Goal: Task Accomplishment & Management: Complete application form

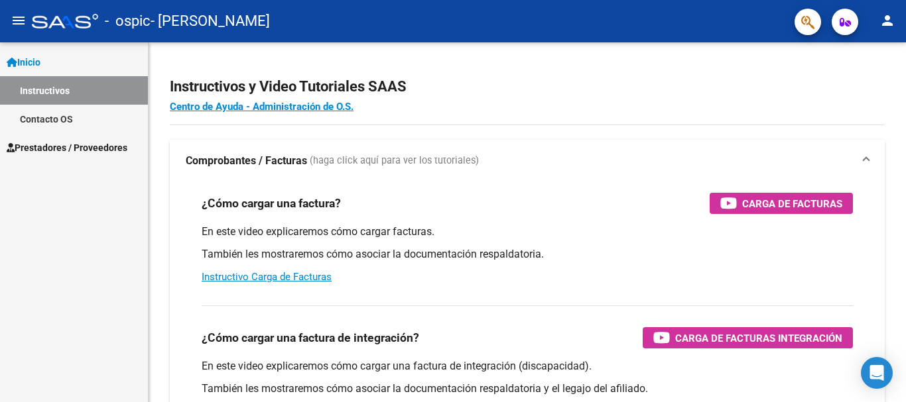
click at [48, 138] on link "Prestadores / Proveedores" at bounding box center [74, 147] width 148 height 29
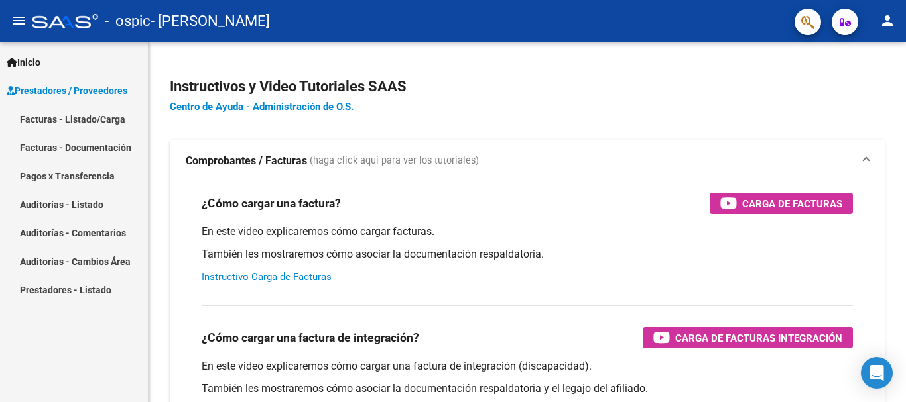
click at [73, 125] on link "Facturas - Listado/Carga" at bounding box center [74, 119] width 148 height 29
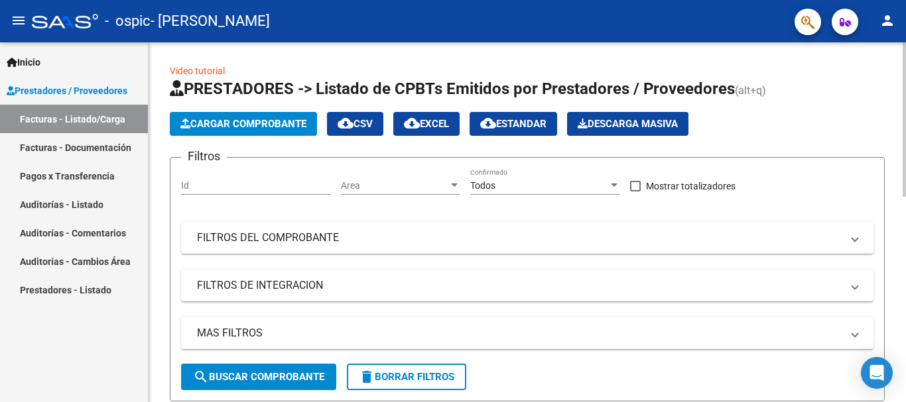
click at [276, 127] on span "Cargar Comprobante" at bounding box center [243, 124] width 126 height 12
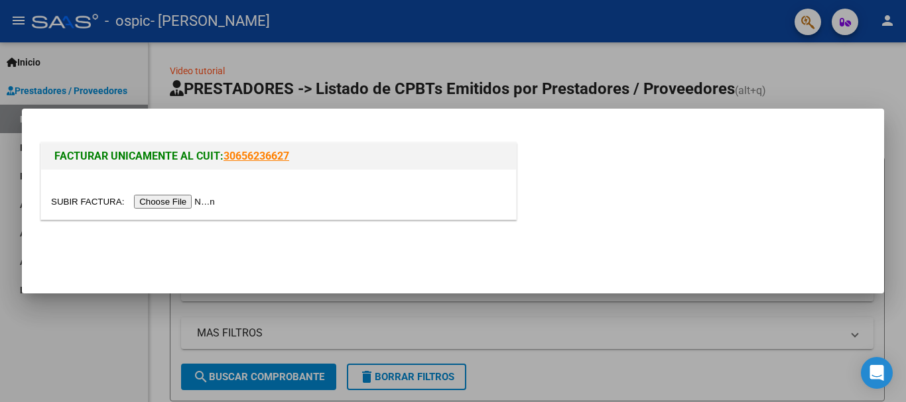
click at [209, 198] on input "file" at bounding box center [135, 202] width 168 height 14
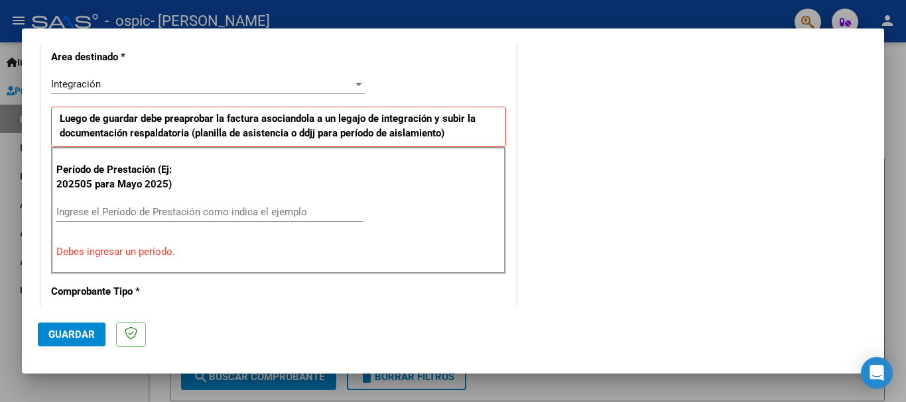
scroll to position [368, 0]
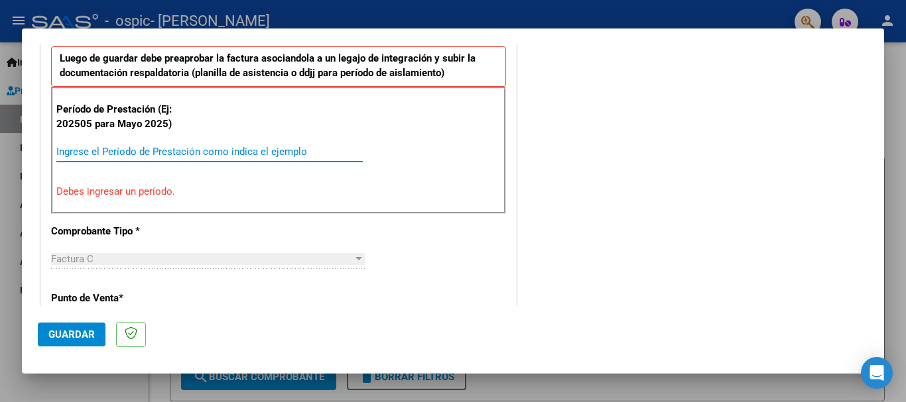
click at [290, 147] on input "Ingrese el Período de Prestación como indica el ejemplo" at bounding box center [209, 152] width 306 height 12
type input "0"
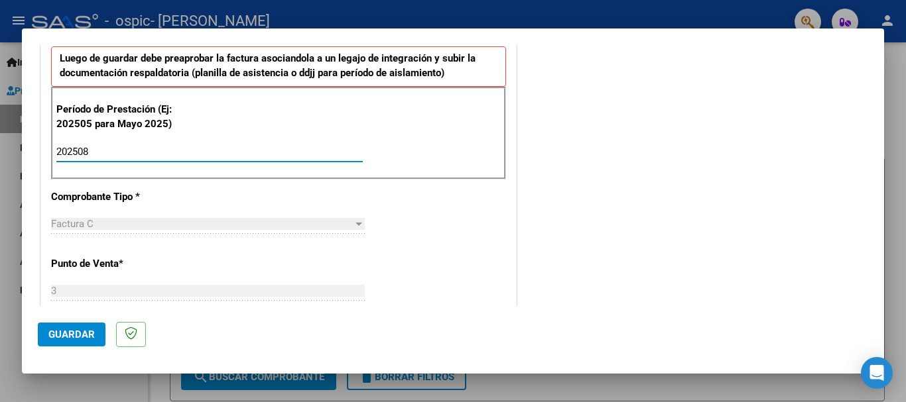
type input "202508"
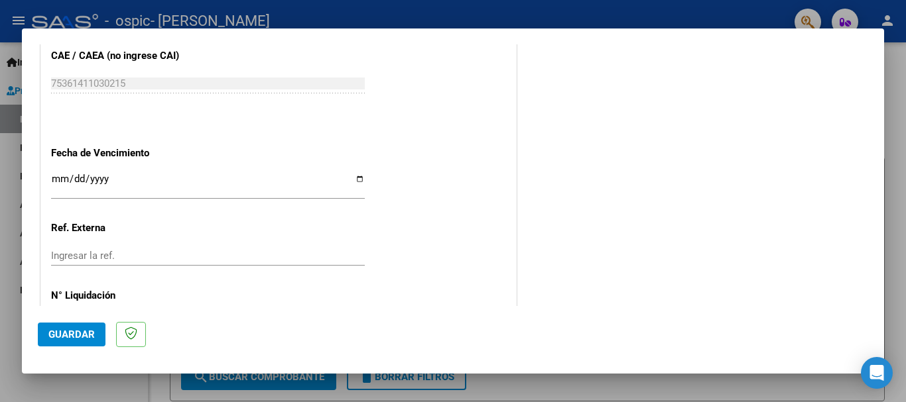
scroll to position [869, 0]
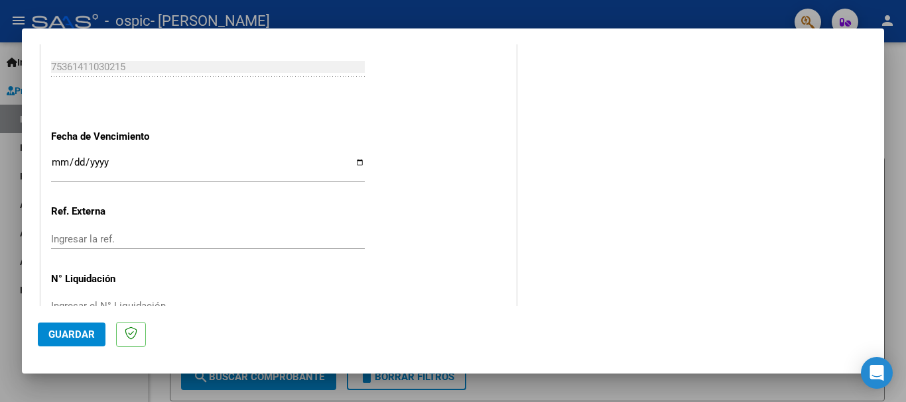
click at [359, 160] on input "Ingresar la fecha" at bounding box center [208, 167] width 314 height 21
type input "[DATE]"
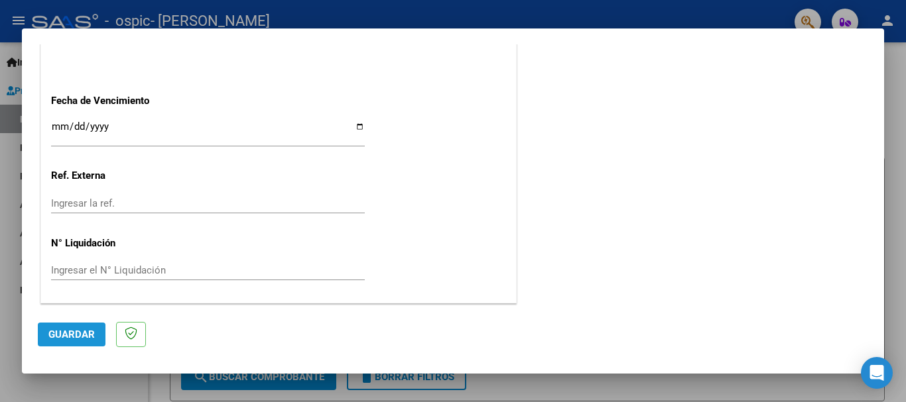
click at [83, 328] on button "Guardar" at bounding box center [72, 335] width 68 height 24
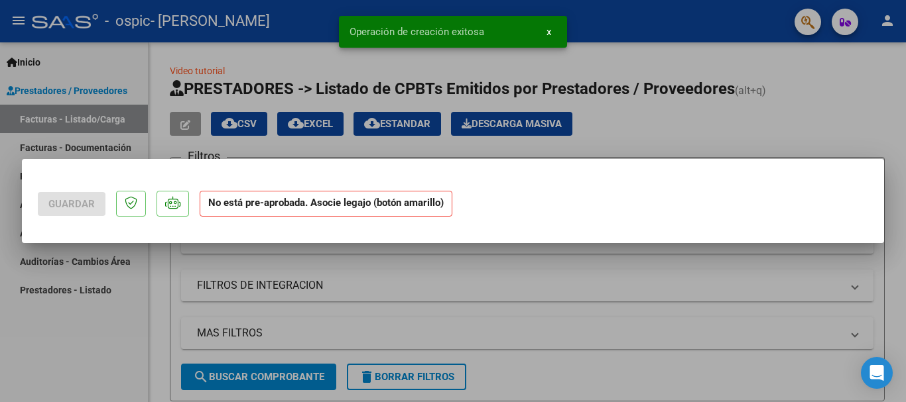
scroll to position [0, 0]
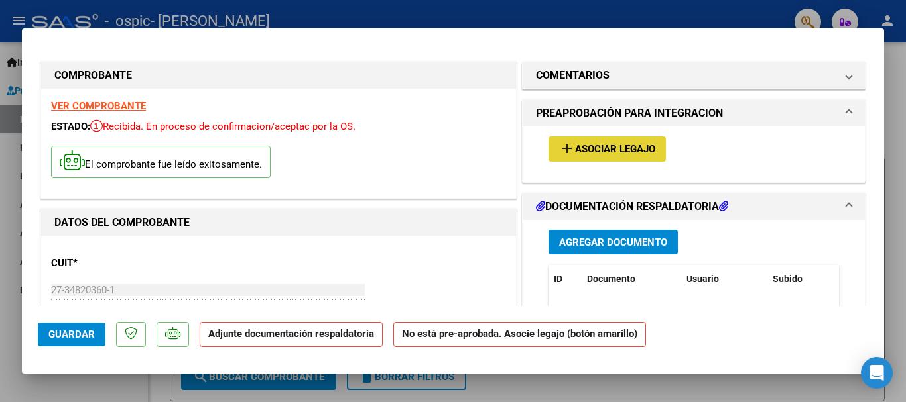
click at [578, 144] on span "Asociar Legajo" at bounding box center [615, 150] width 80 height 12
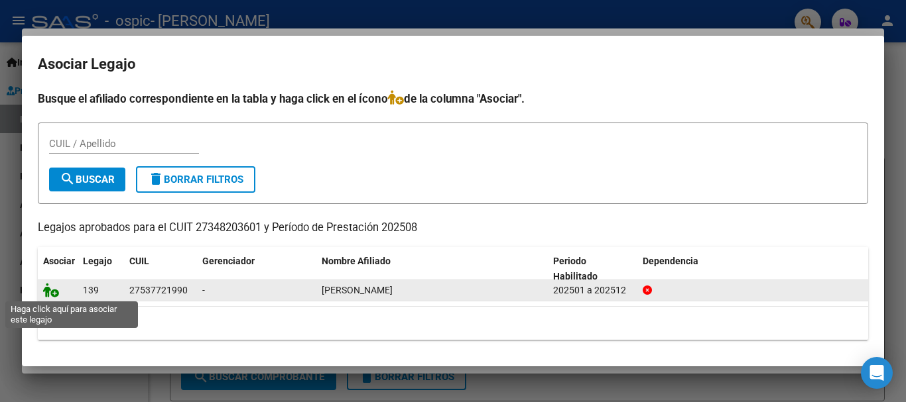
click at [53, 291] on icon at bounding box center [51, 290] width 16 height 15
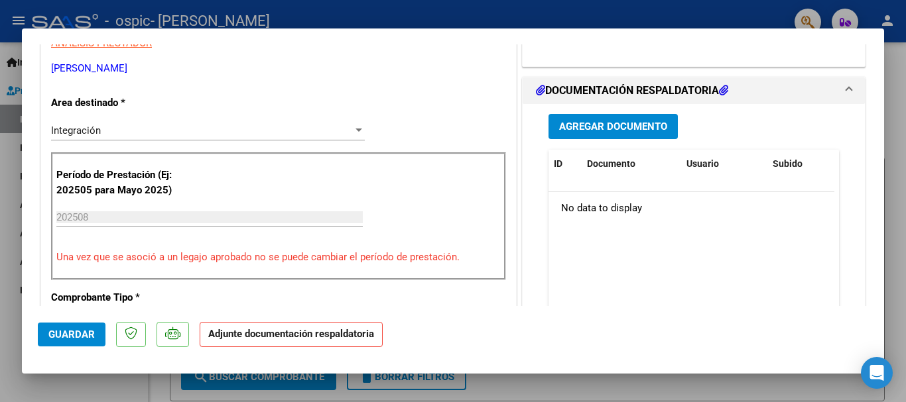
scroll to position [290, 0]
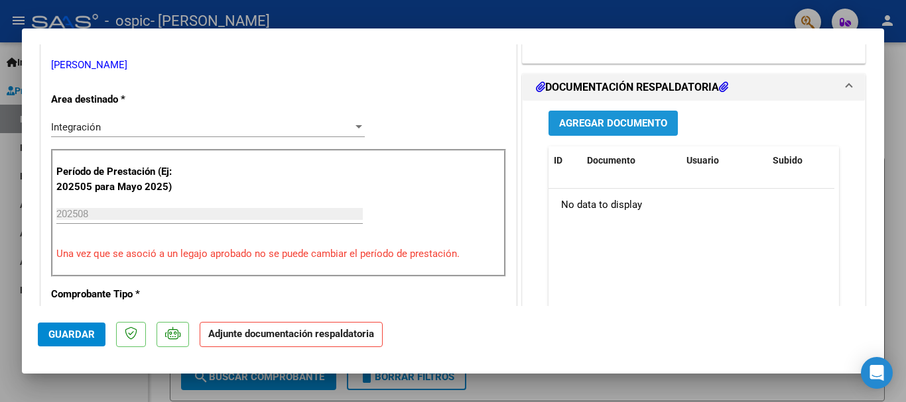
click at [595, 129] on span "Agregar Documento" at bounding box center [613, 124] width 108 height 12
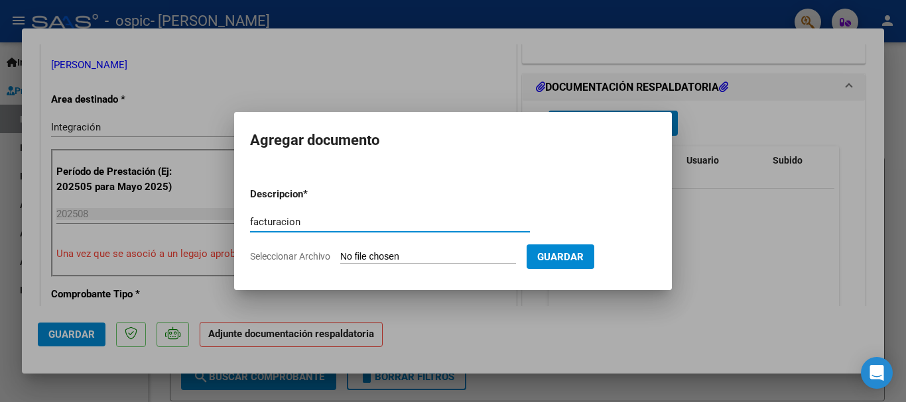
type input "facturacion"
click at [408, 251] on input "Seleccionar Archivo" at bounding box center [428, 257] width 176 height 13
type input "C:\fakepath\27348203601_011_00003_00000548.pdf"
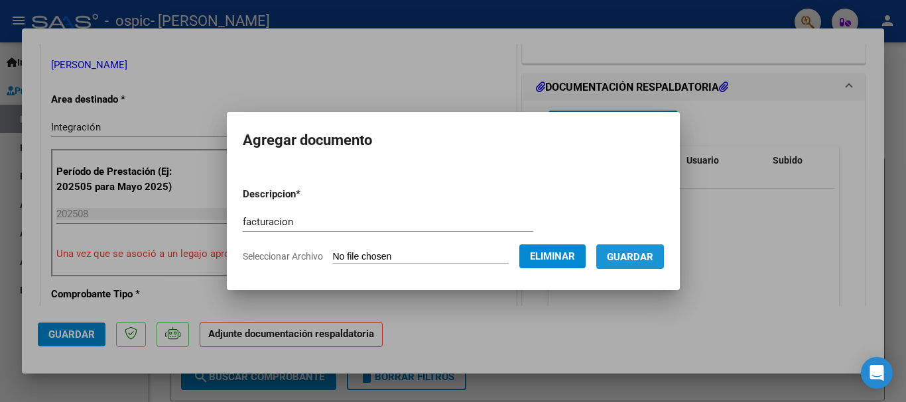
click at [621, 259] on span "Guardar" at bounding box center [630, 257] width 46 height 12
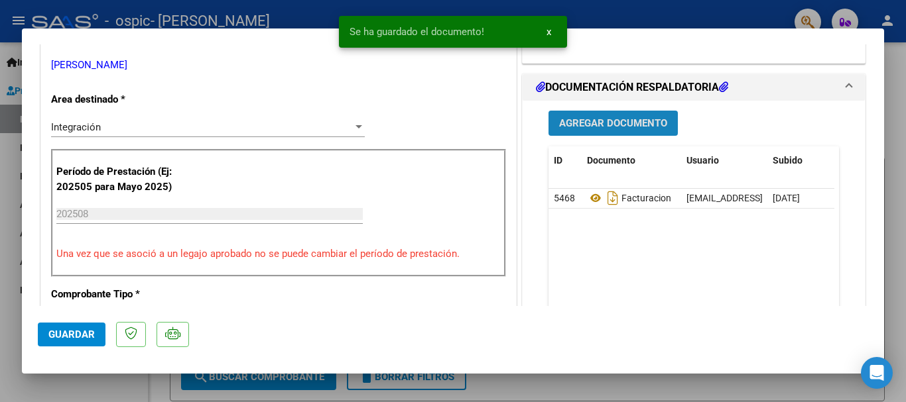
click at [615, 113] on button "Agregar Documento" at bounding box center [612, 123] width 129 height 25
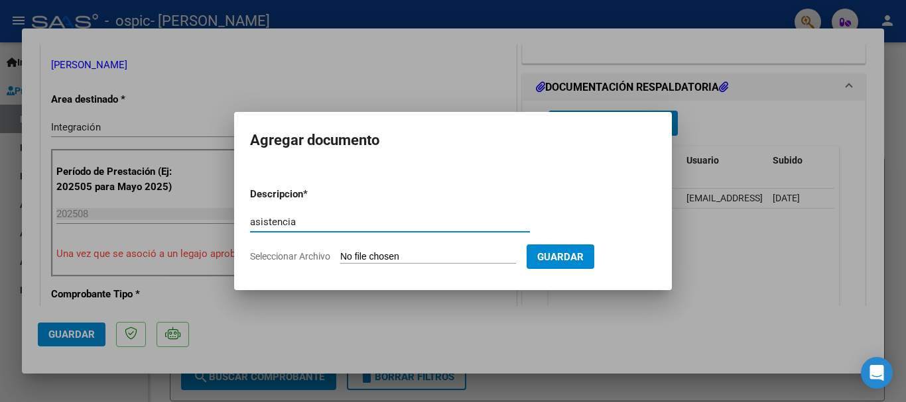
type input "asistencia"
click at [498, 252] on input "Seleccionar Archivo" at bounding box center [428, 257] width 176 height 13
type input "C:\fakepath\cony 08).pdf"
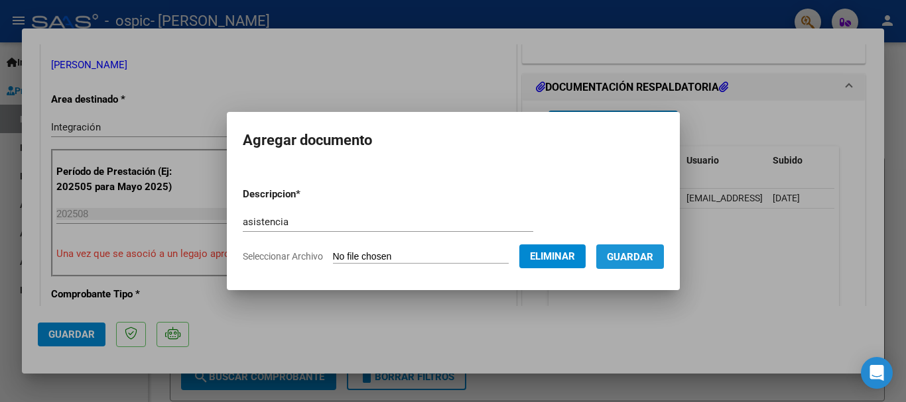
click at [633, 251] on span "Guardar" at bounding box center [630, 257] width 46 height 12
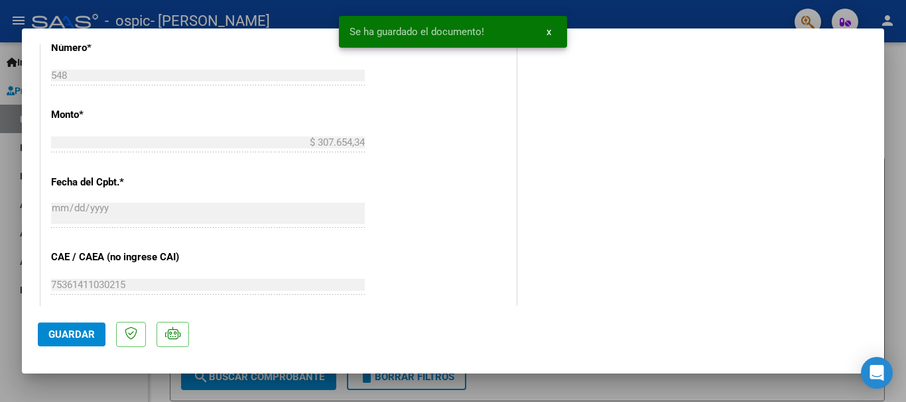
scroll to position [925, 0]
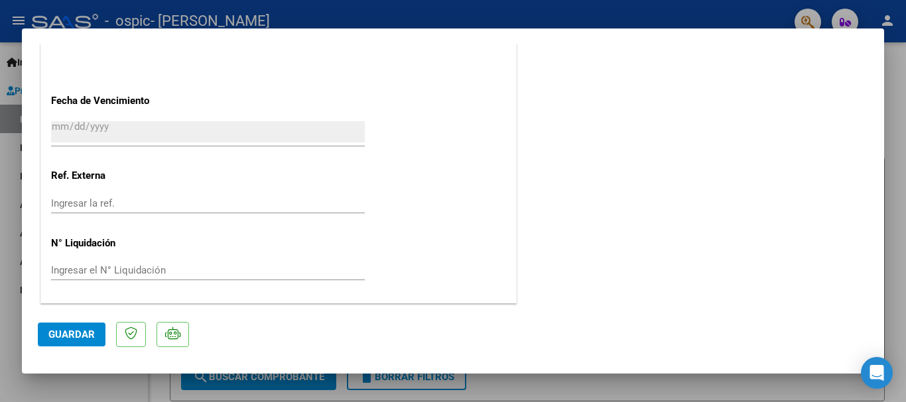
click at [62, 333] on span "Guardar" at bounding box center [71, 335] width 46 height 12
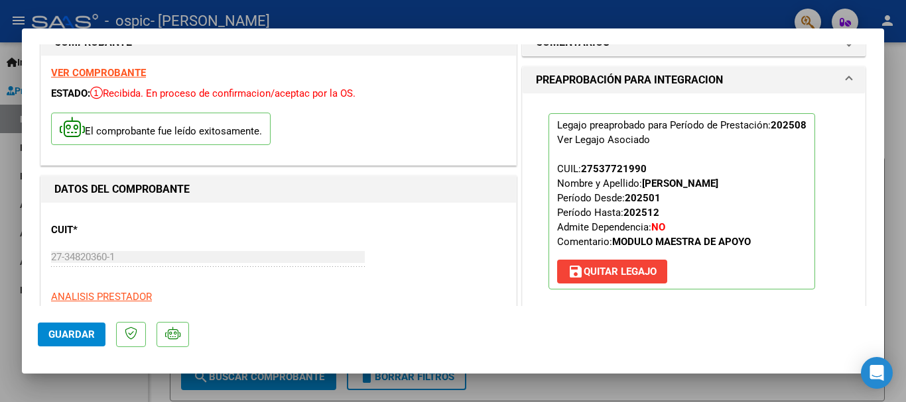
scroll to position [0, 0]
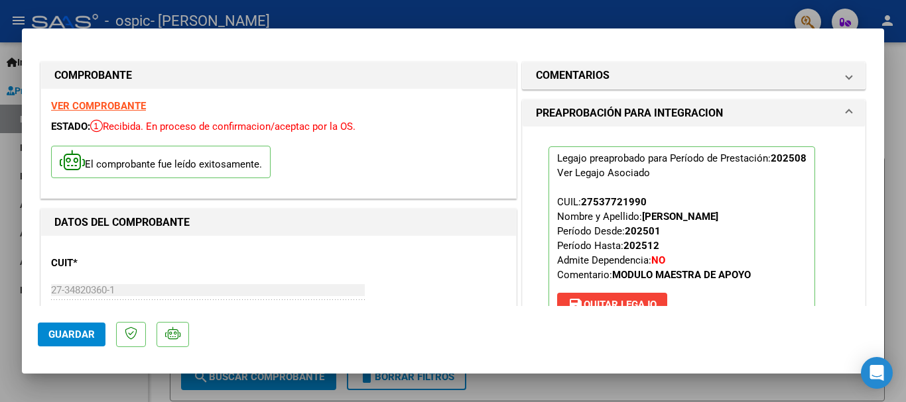
click at [73, 105] on strong "VER COMPROBANTE" at bounding box center [98, 106] width 95 height 12
click at [905, 228] on div at bounding box center [453, 201] width 906 height 402
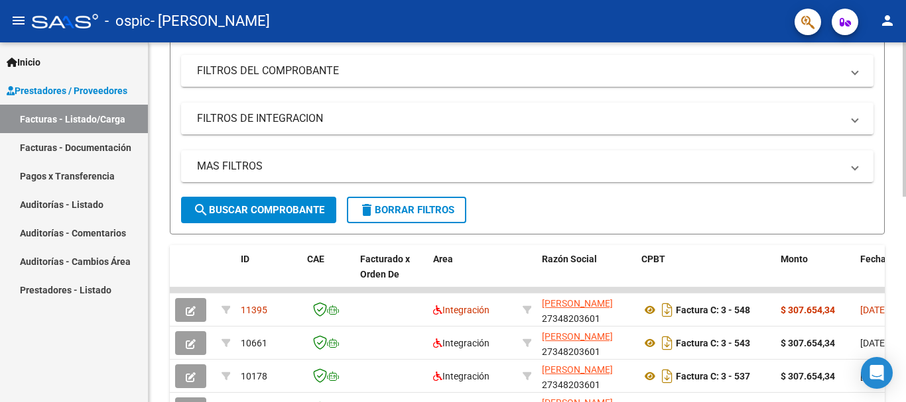
scroll to position [198, 0]
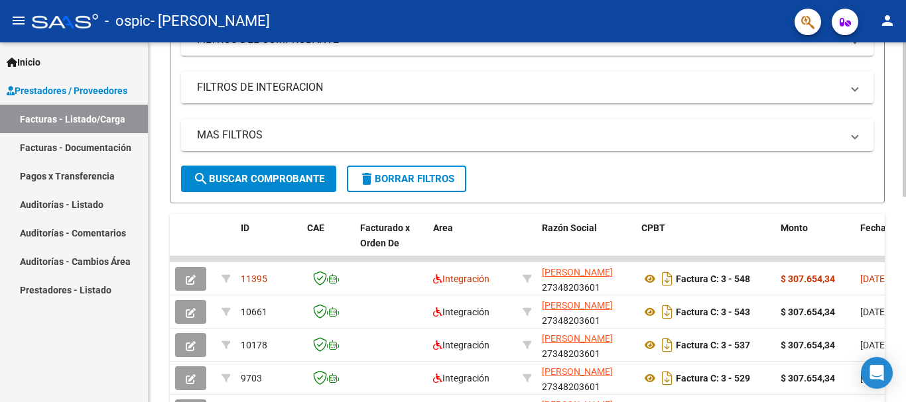
click at [903, 255] on div at bounding box center [903, 206] width 3 height 154
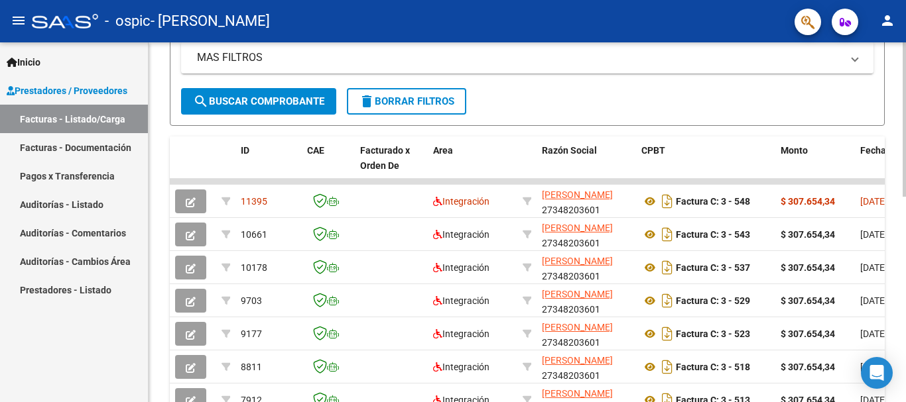
scroll to position [277, 0]
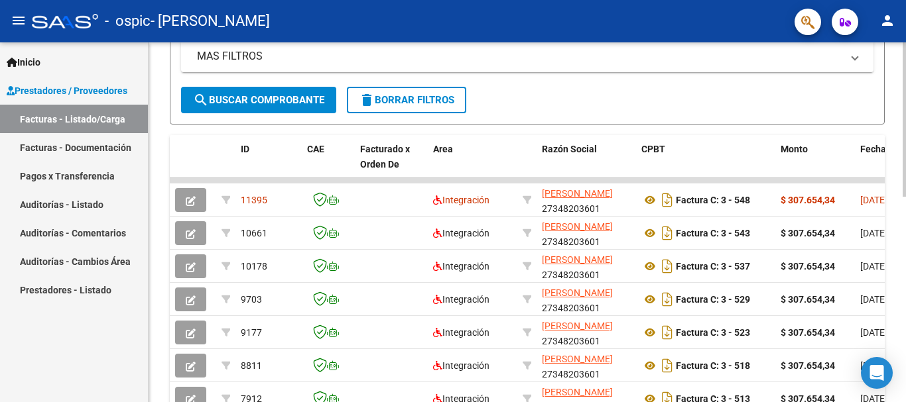
click at [901, 289] on div "Video tutorial PRESTADORES -> Listado de CPBTs Emitidos por Prestadores / Prove…" at bounding box center [529, 180] width 760 height 830
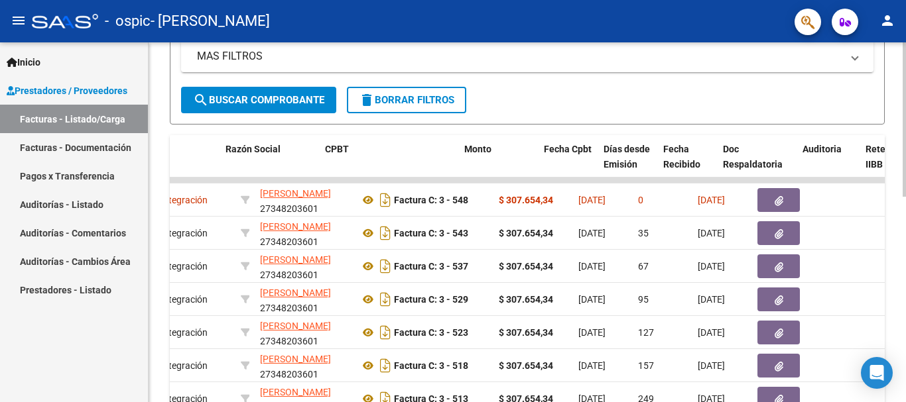
drag, startPoint x: 705, startPoint y: 231, endPoint x: 904, endPoint y: 235, distance: 198.3
click at [904, 235] on div "Video tutorial PRESTADORES -> Listado de CPBTs Emitidos por Prestadores / Prove…" at bounding box center [529, 180] width 760 height 830
